Goal: Task Accomplishment & Management: Manage account settings

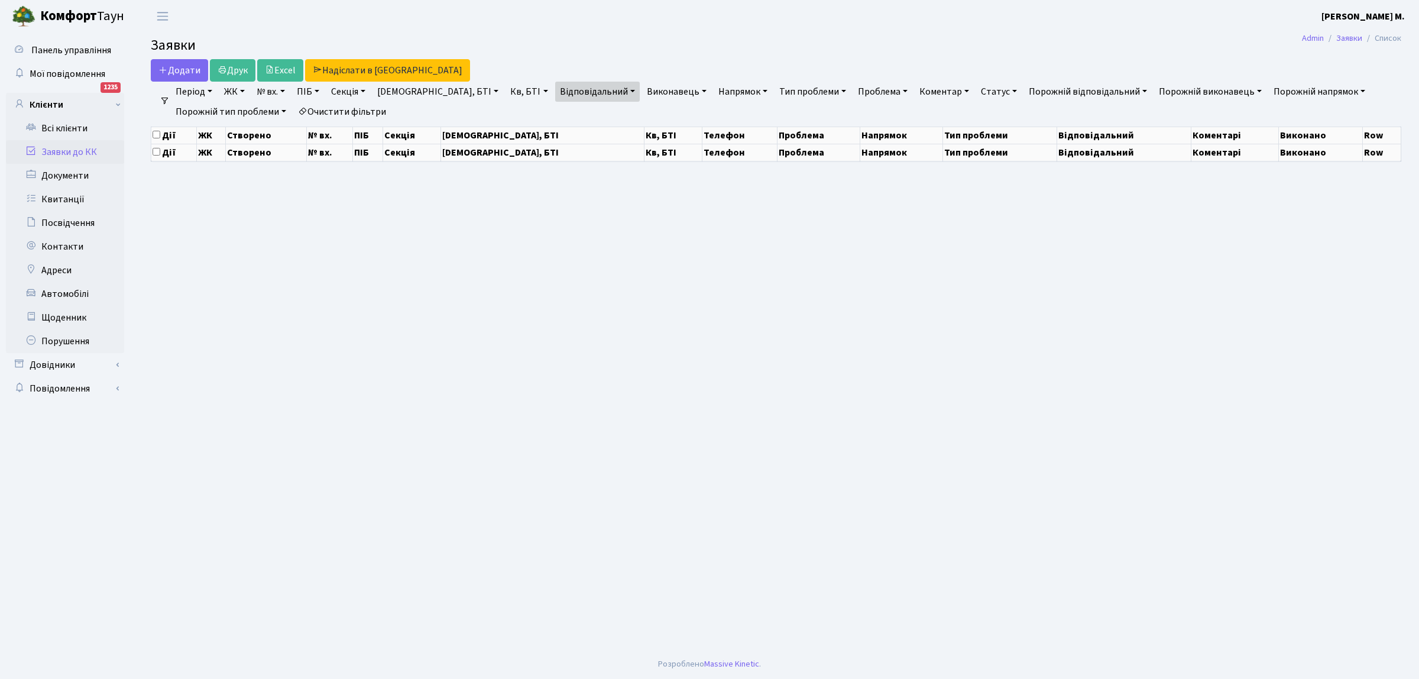
select select "25"
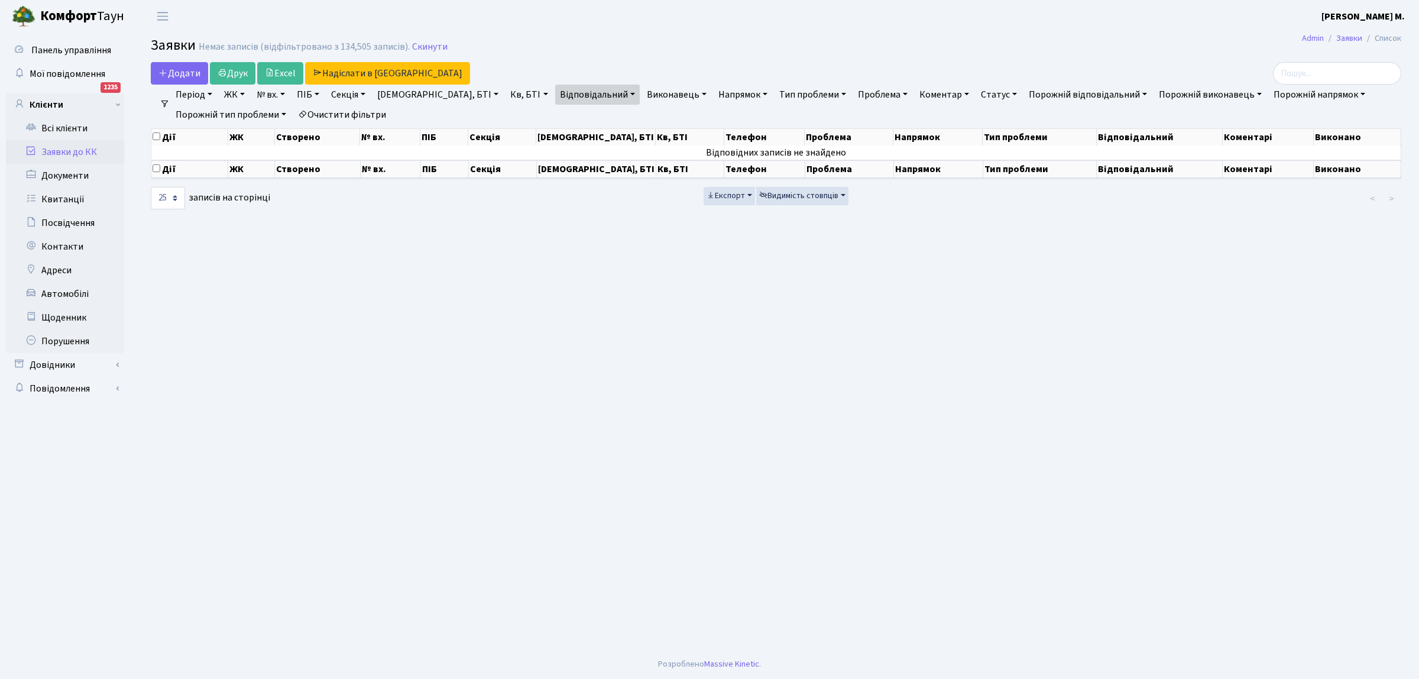
click at [54, 151] on link "Заявки до КК" at bounding box center [65, 152] width 118 height 24
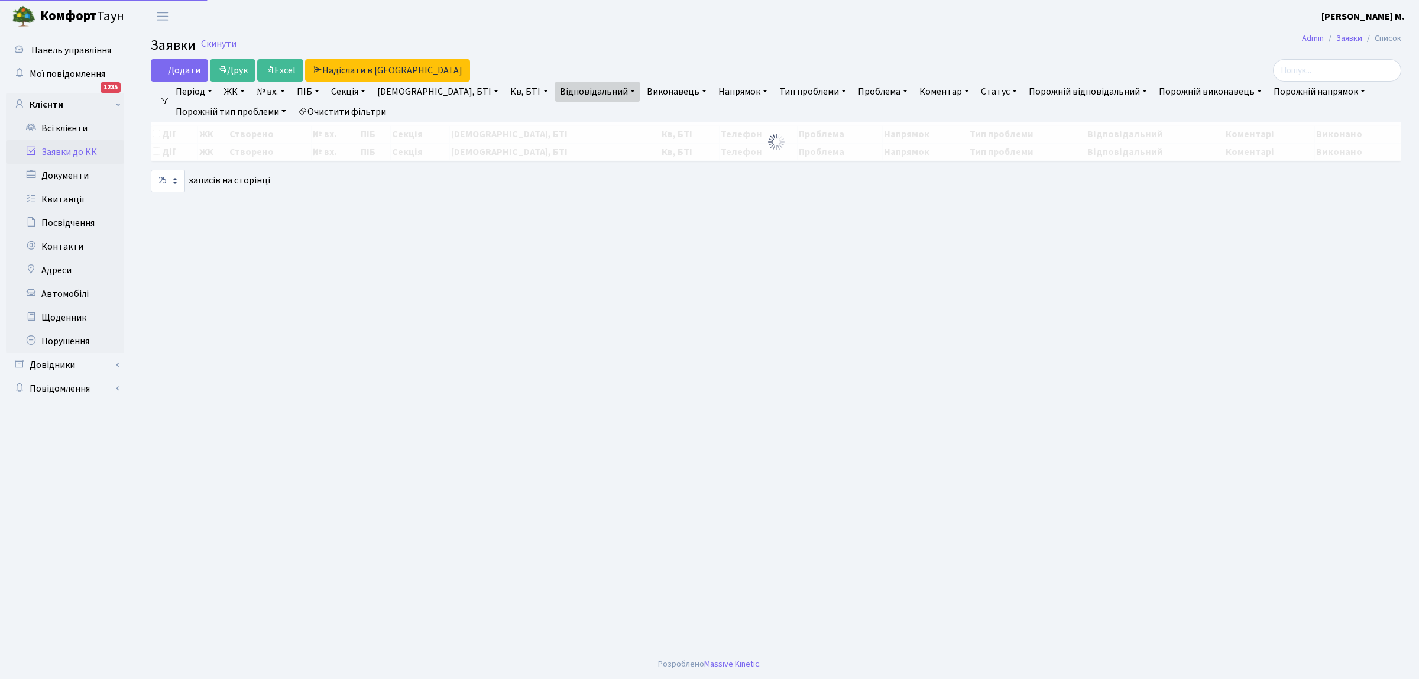
select select "25"
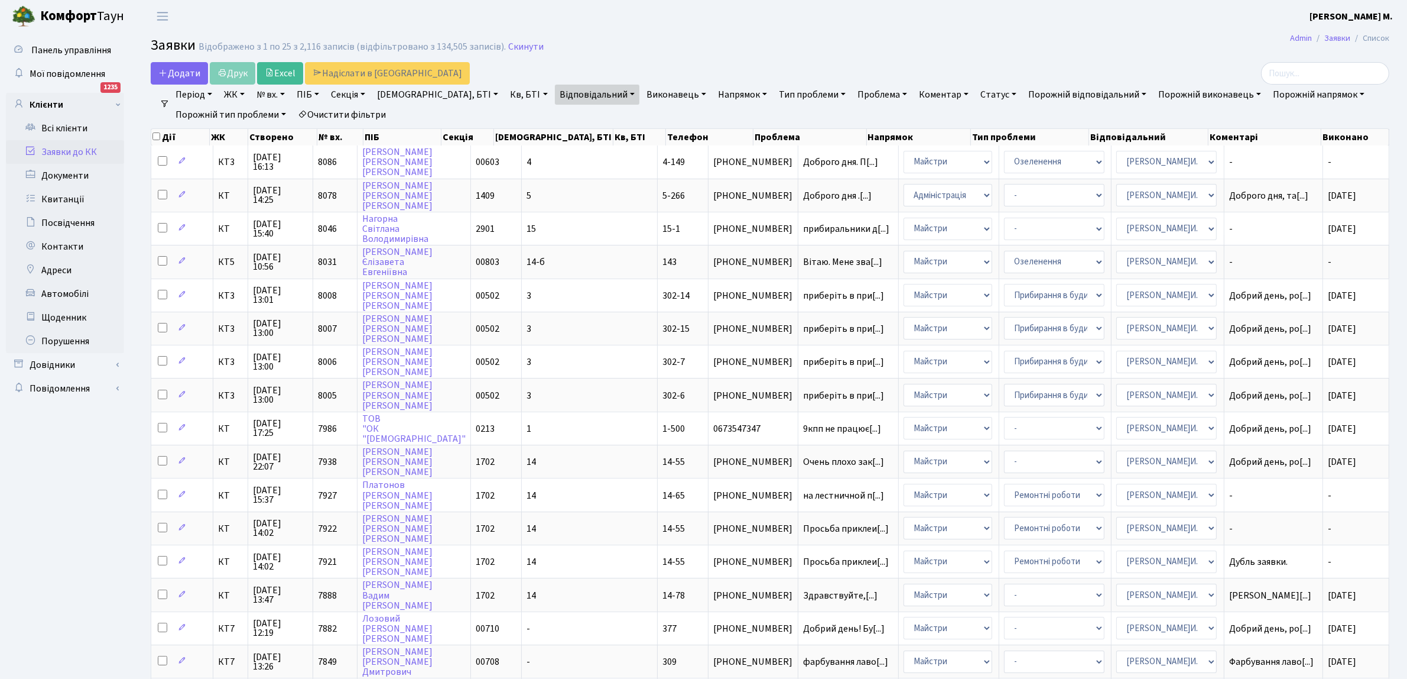
click at [362, 115] on link "Очистити фільтри" at bounding box center [342, 115] width 98 height 20
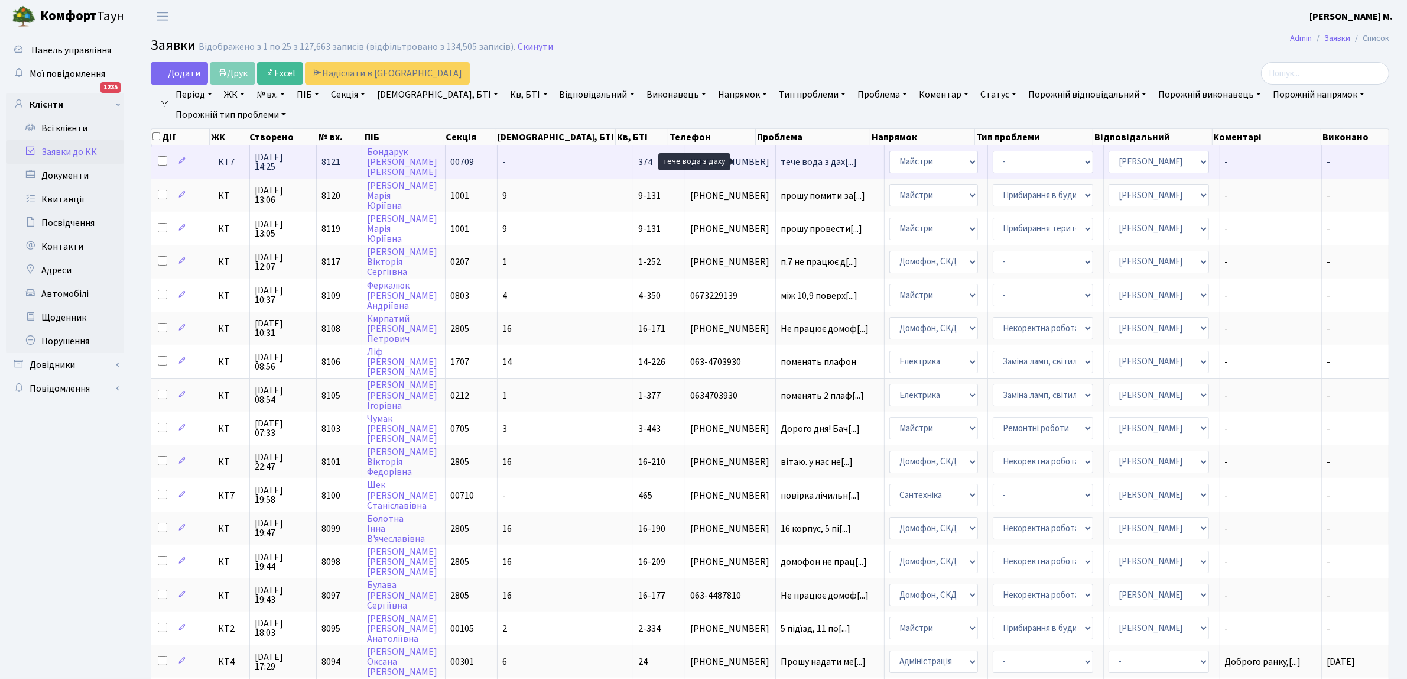
click at [781, 164] on span "тече вода з дах[...]" at bounding box center [819, 161] width 76 height 13
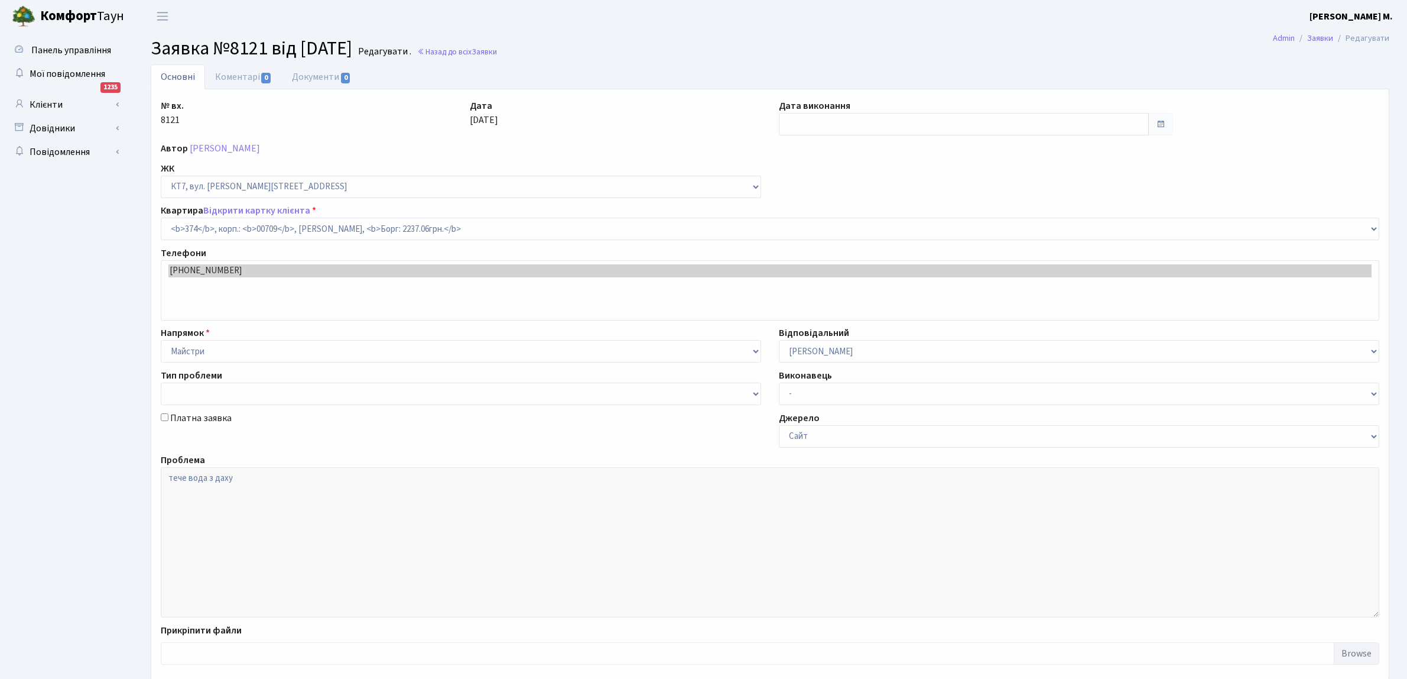
select select "18887"
